Goal: Navigation & Orientation: Find specific page/section

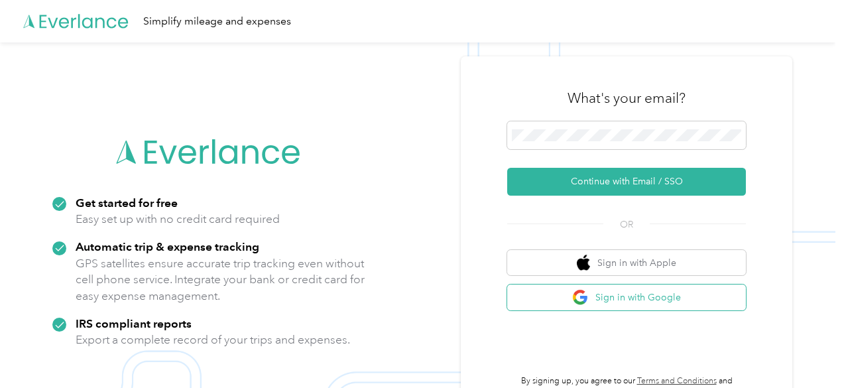
click at [631, 305] on button "Sign in with Google" at bounding box center [626, 297] width 239 height 26
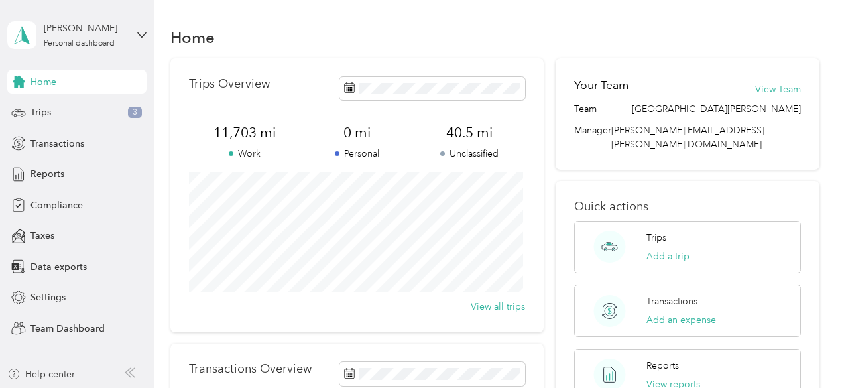
click at [136, 31] on div "Natalie L. Siegrist Personal dashboard" at bounding box center [76, 35] width 139 height 46
click at [68, 113] on div "Team dashboard Personal dashboard Log out" at bounding box center [222, 130] width 410 height 83
click at [137, 36] on icon at bounding box center [141, 34] width 9 height 9
click at [70, 111] on div "Team dashboard" at bounding box center [222, 104] width 410 height 23
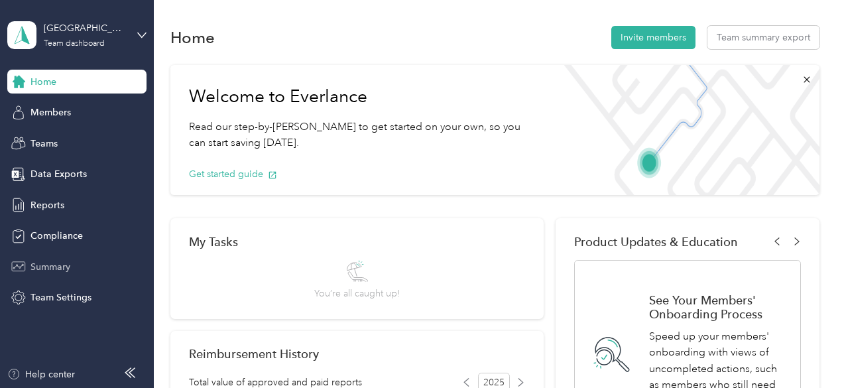
click at [56, 270] on span "Summary" at bounding box center [50, 267] width 40 height 14
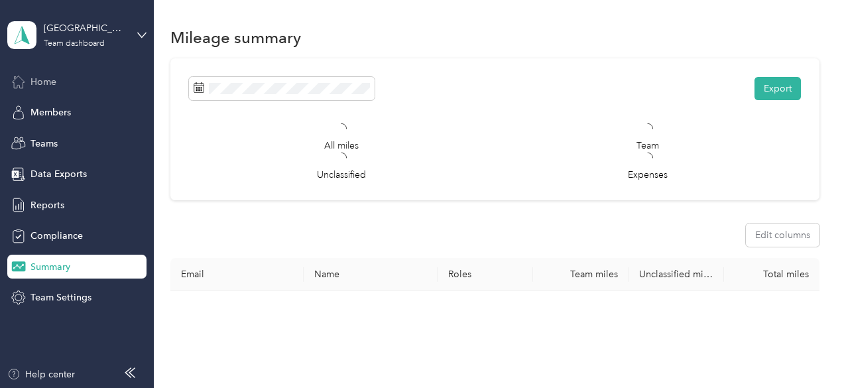
click at [54, 79] on span "Home" at bounding box center [43, 82] width 26 height 14
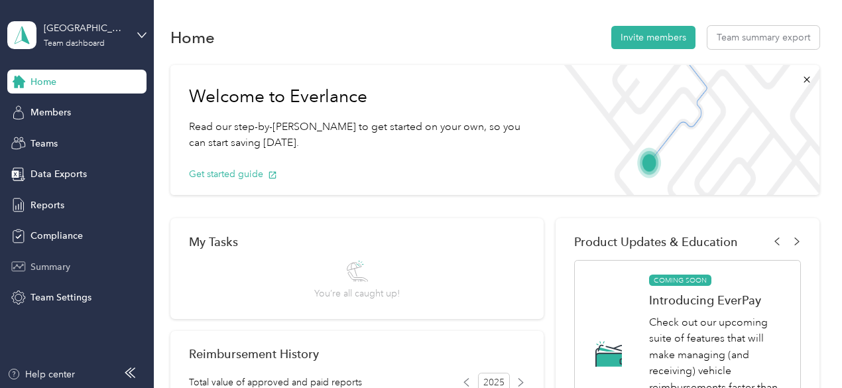
click at [34, 272] on span "Summary" at bounding box center [50, 267] width 40 height 14
